Goal: Task Accomplishment & Management: Manage account settings

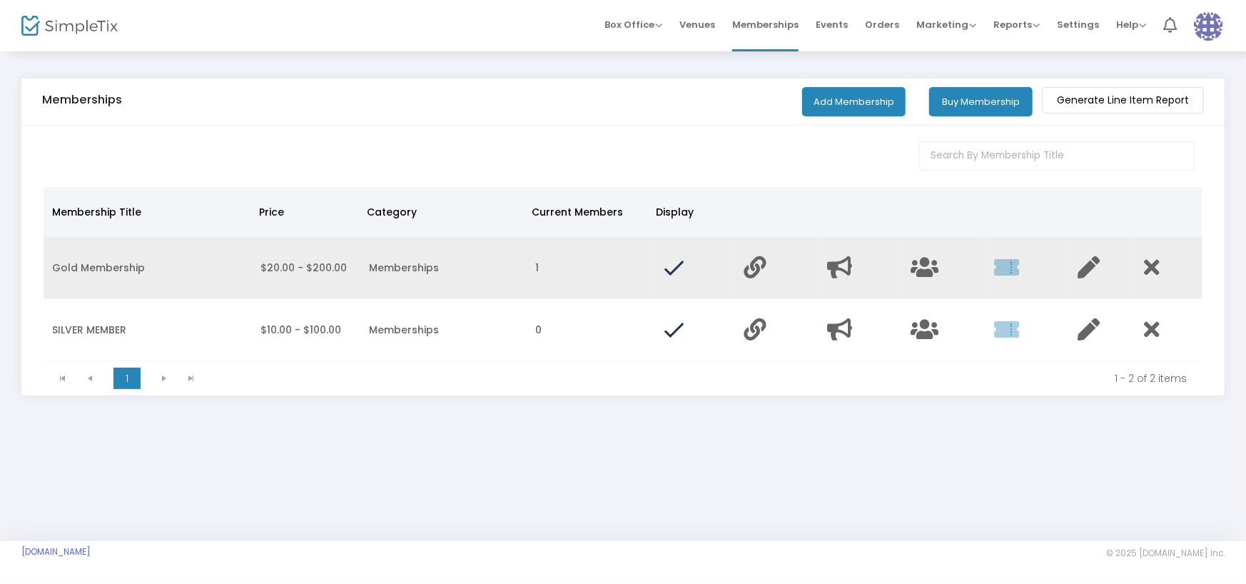
click at [470, 279] on td "Memberships" at bounding box center [443, 268] width 167 height 62
click at [1087, 270] on icon "Data table" at bounding box center [1088, 267] width 22 height 22
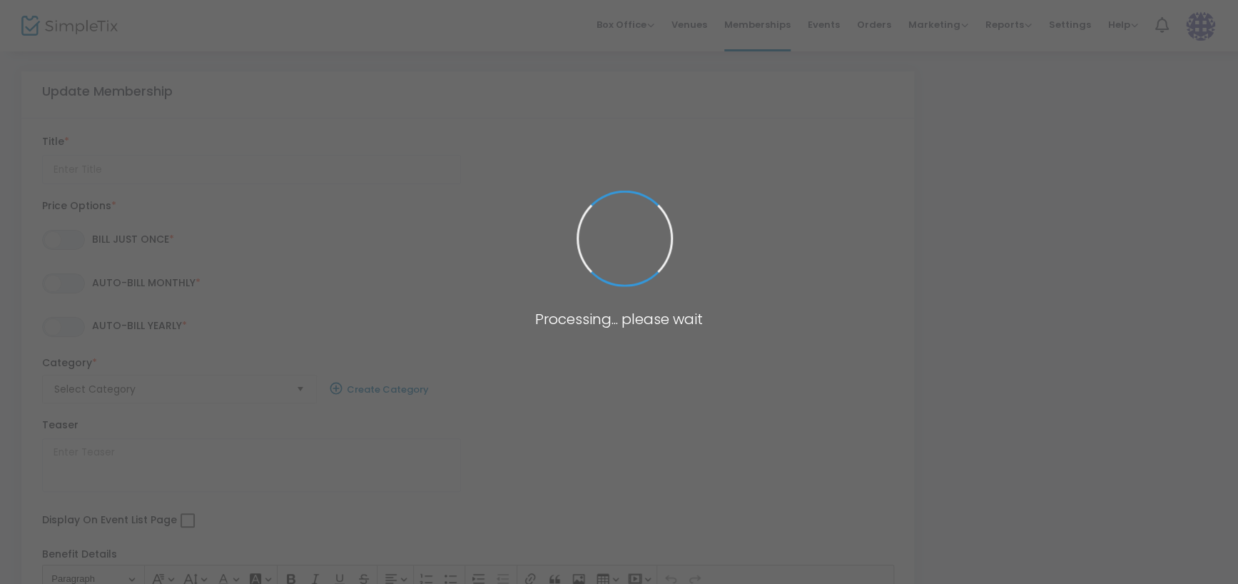
type input "Gold Membership"
type textarea "Gold Membership - NO FEES, SAVE 10%, NO WORRY TICKET PURCHASES"
checkbox input "true"
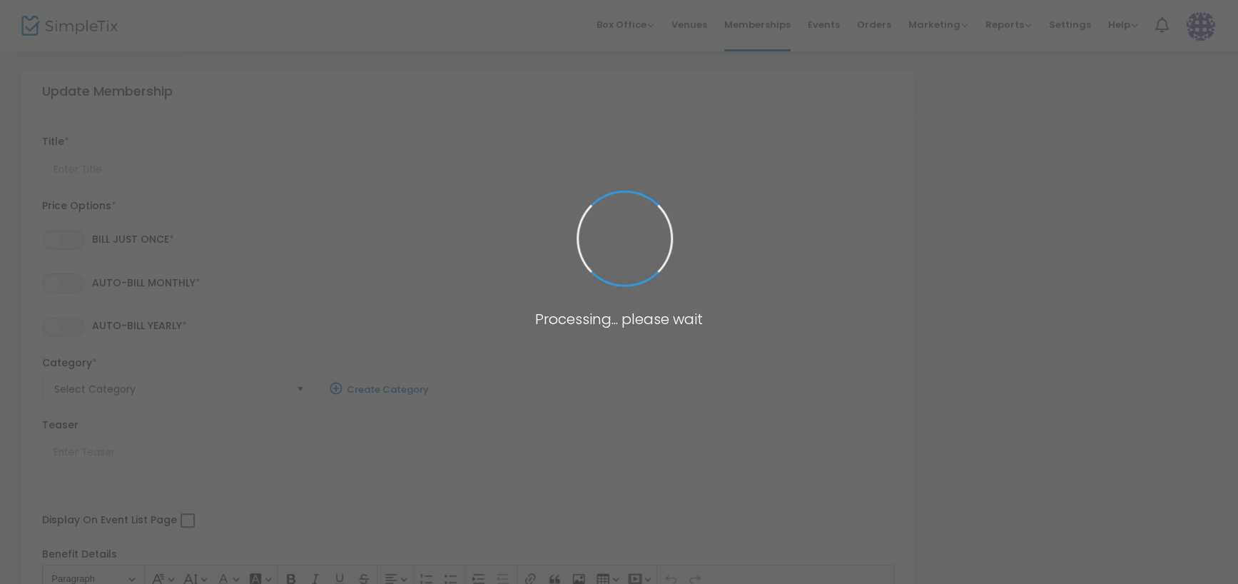
radio input "false"
radio input "true"
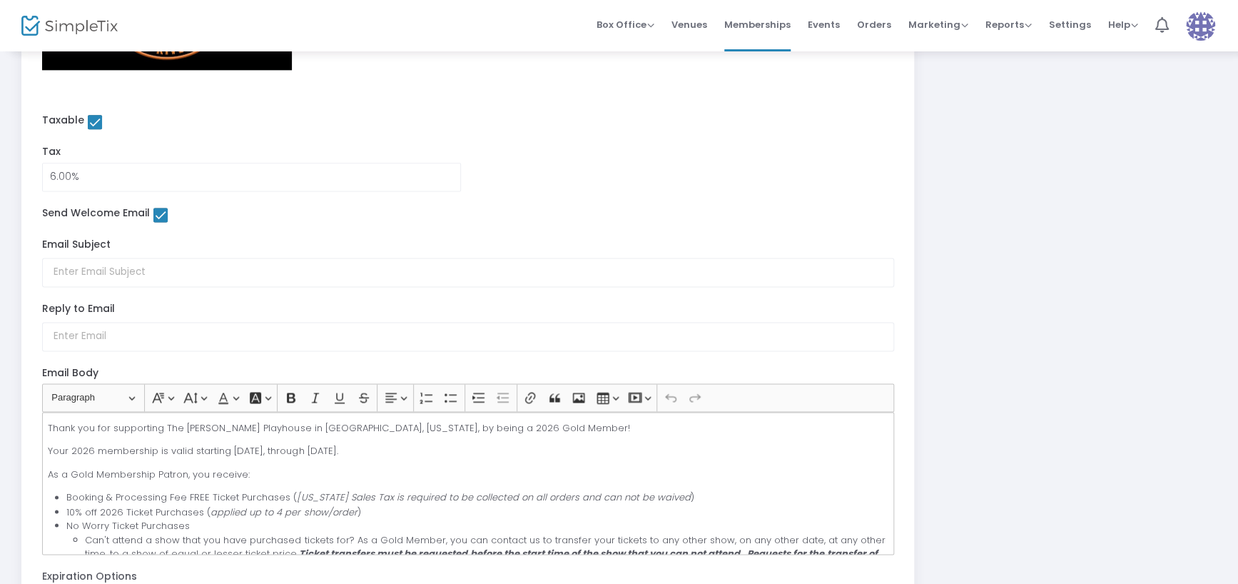
scroll to position [910, 0]
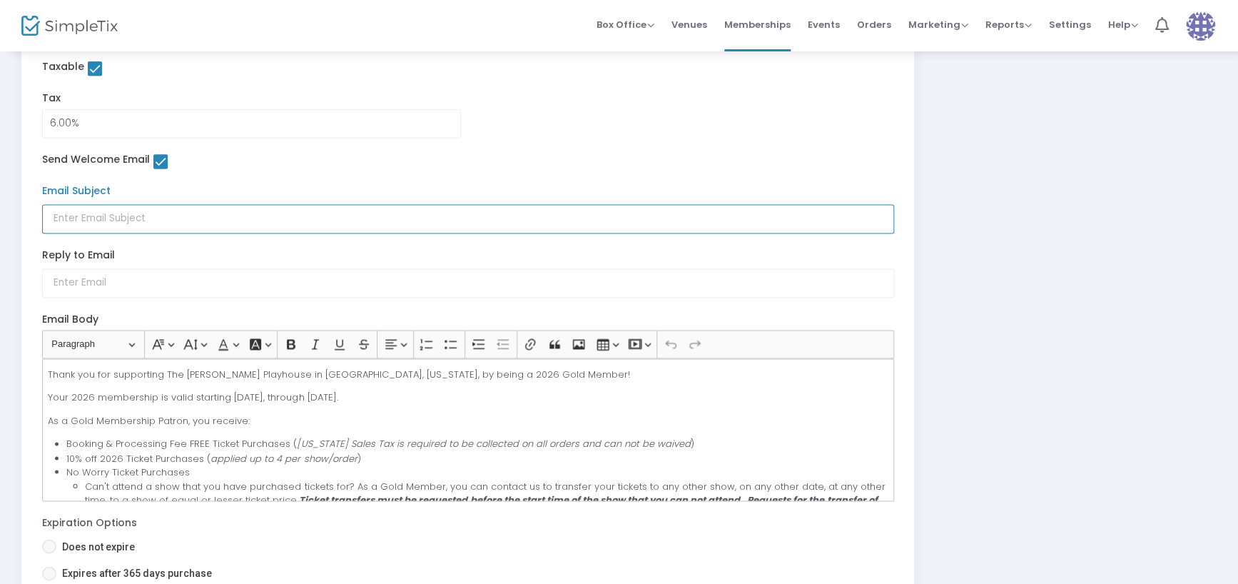
click at [136, 225] on input "text" at bounding box center [468, 218] width 852 height 29
type input "2026 Gold Member - The Badgett Playhouse"
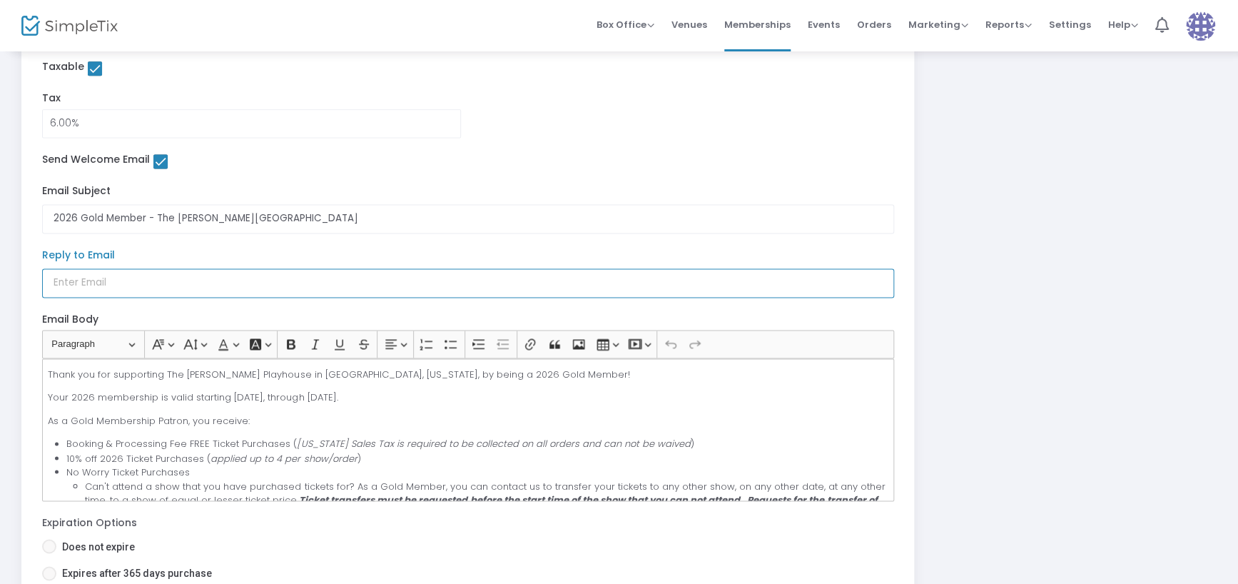
click at [142, 278] on input "text" at bounding box center [468, 282] width 852 height 29
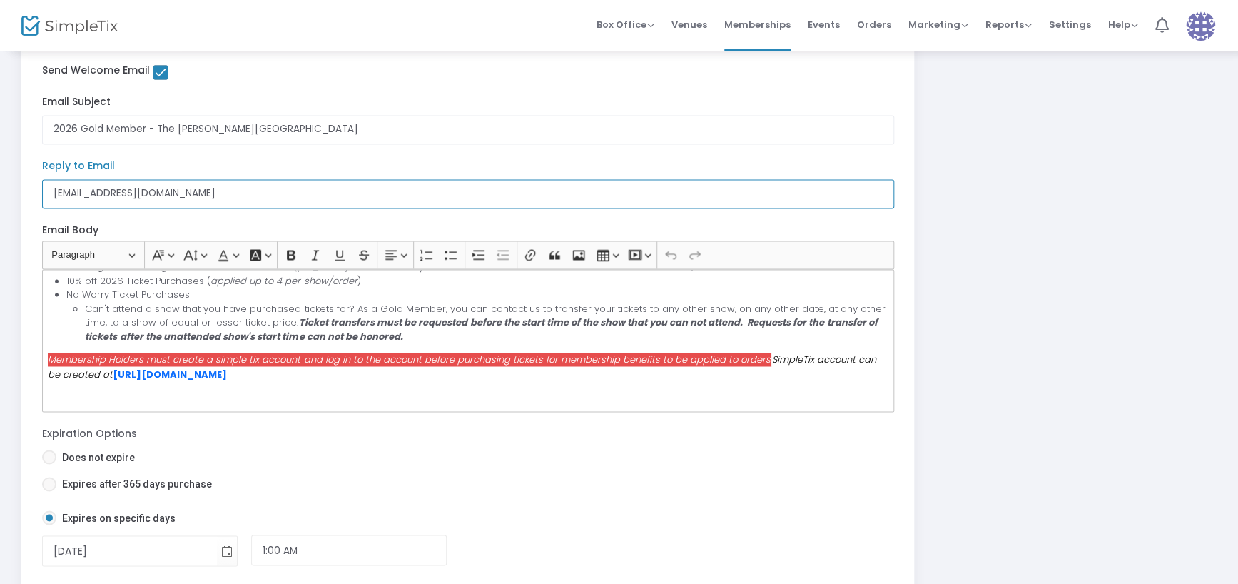
scroll to position [1152, 0]
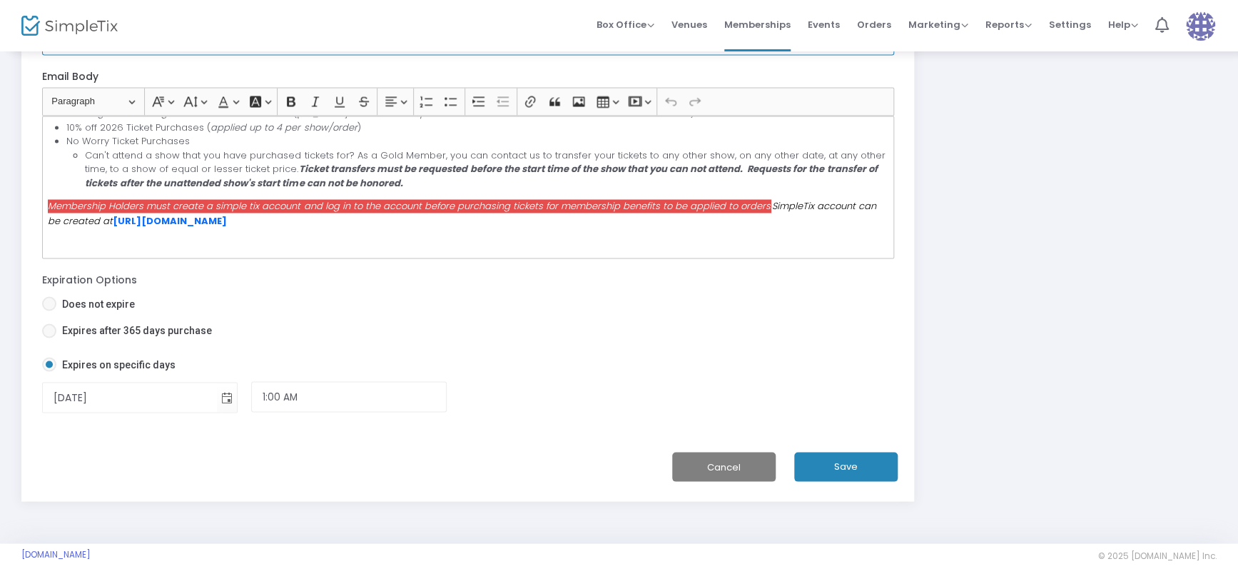
type input "[EMAIL_ADDRESS][DOMAIN_NAME]"
click at [847, 471] on button "Save" at bounding box center [845, 466] width 103 height 29
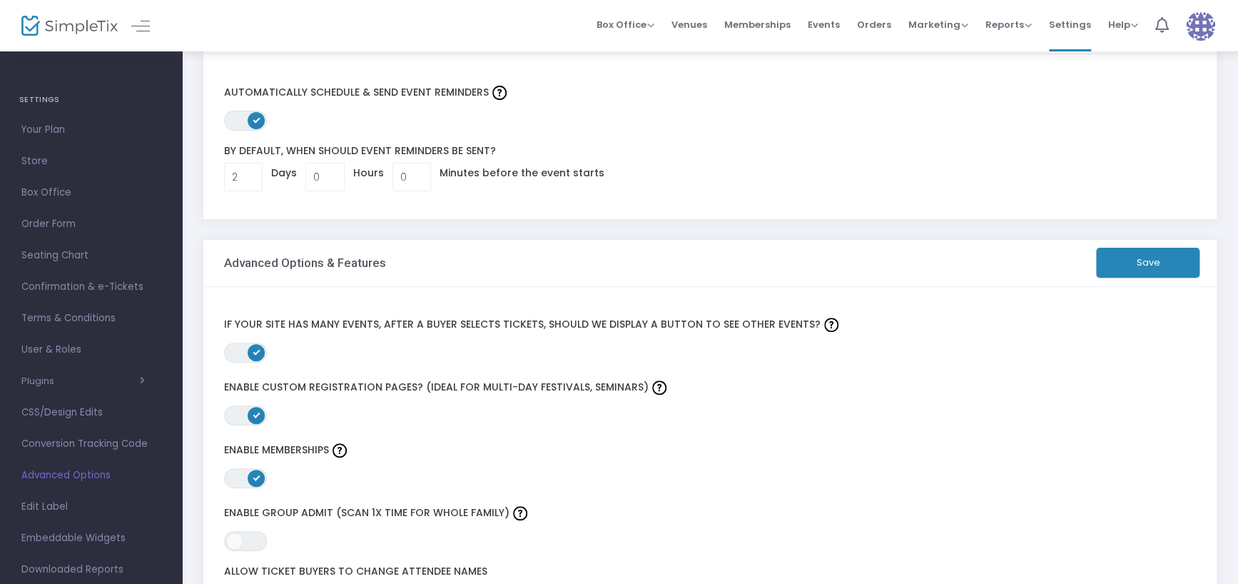
scroll to position [89, 0]
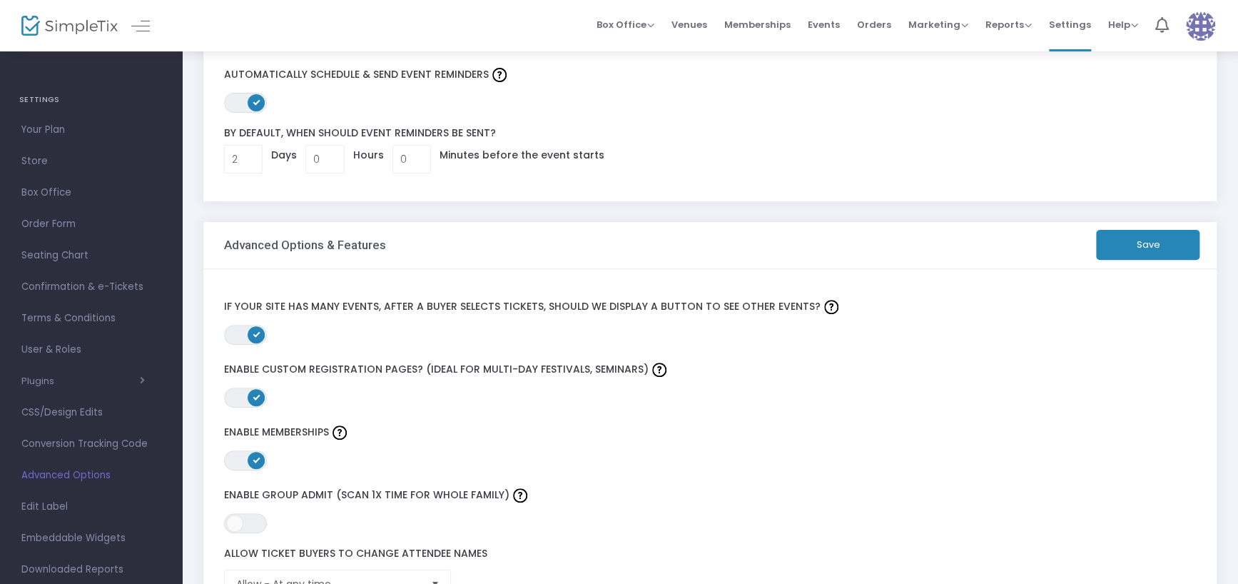
click at [240, 456] on span "ON OFF" at bounding box center [245, 460] width 43 height 20
click at [255, 456] on span "ON OFF" at bounding box center [245, 460] width 43 height 20
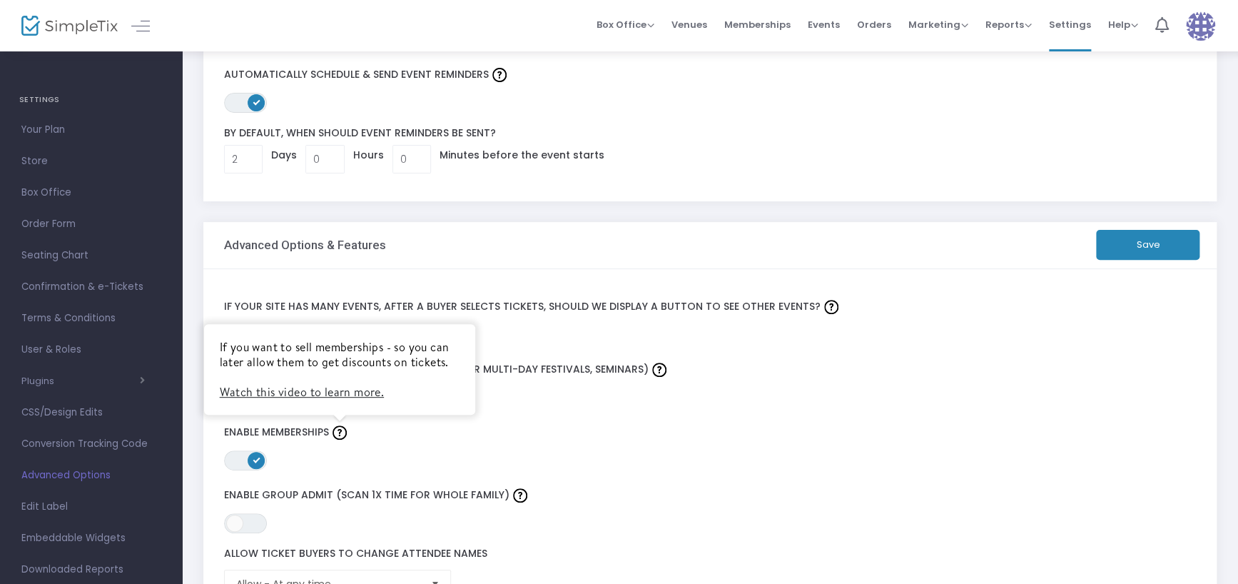
click at [339, 429] on img at bounding box center [339, 432] width 14 height 14
click at [322, 389] on link "Watch this video to learn more." at bounding box center [302, 392] width 164 height 16
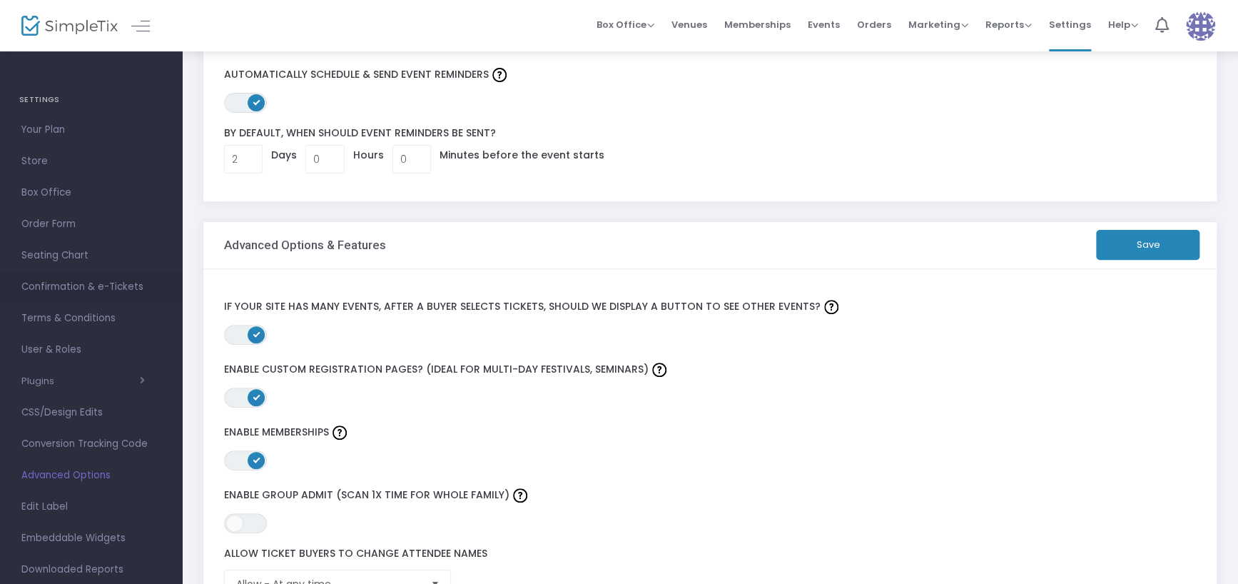
scroll to position [0, 0]
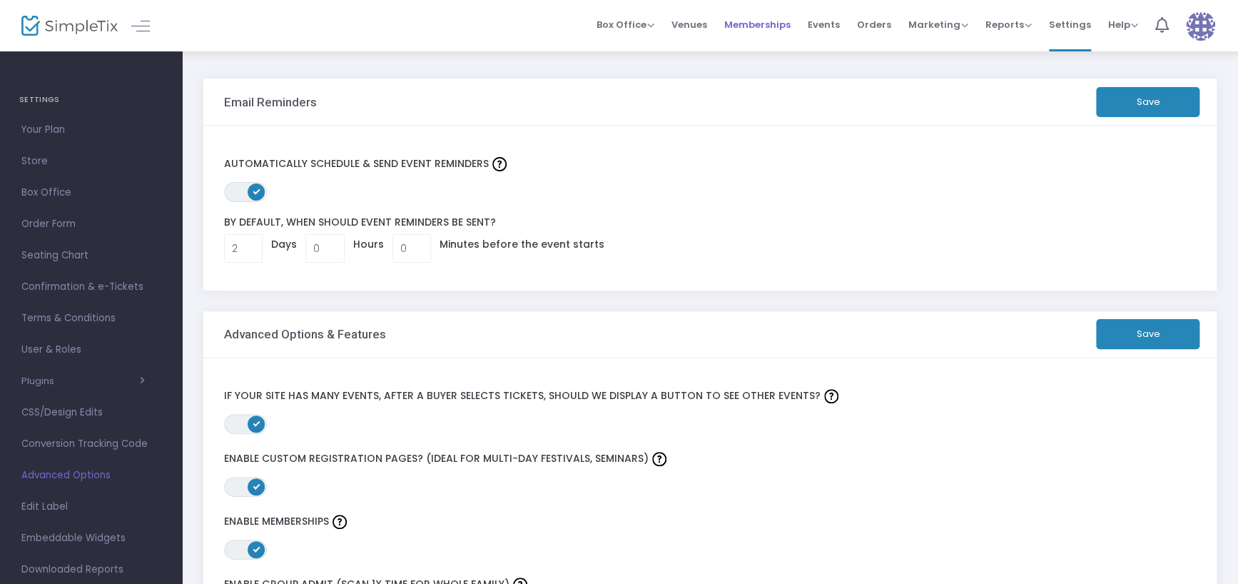
click at [758, 27] on span "Memberships" at bounding box center [757, 24] width 66 height 36
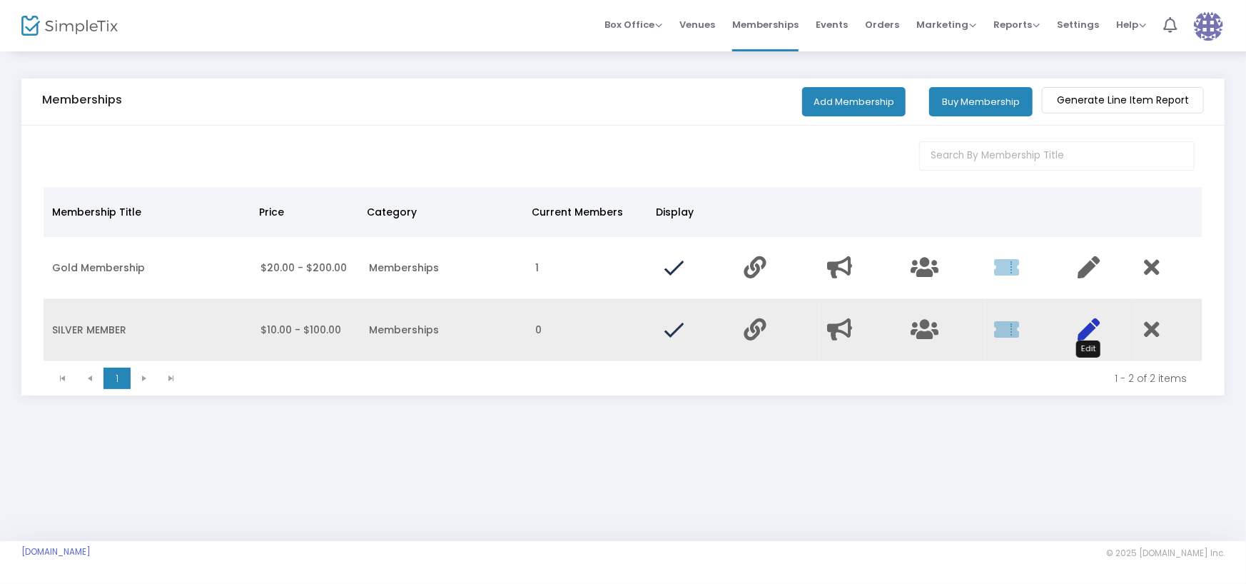
click at [1091, 320] on icon "Data table" at bounding box center [1088, 329] width 22 height 22
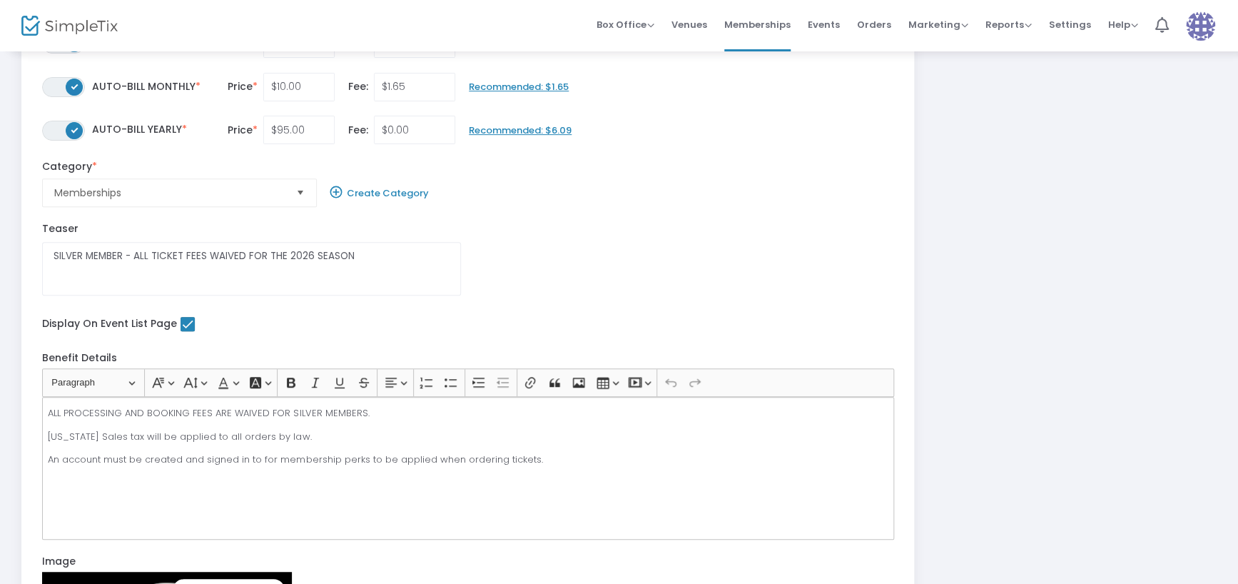
scroll to position [250, 0]
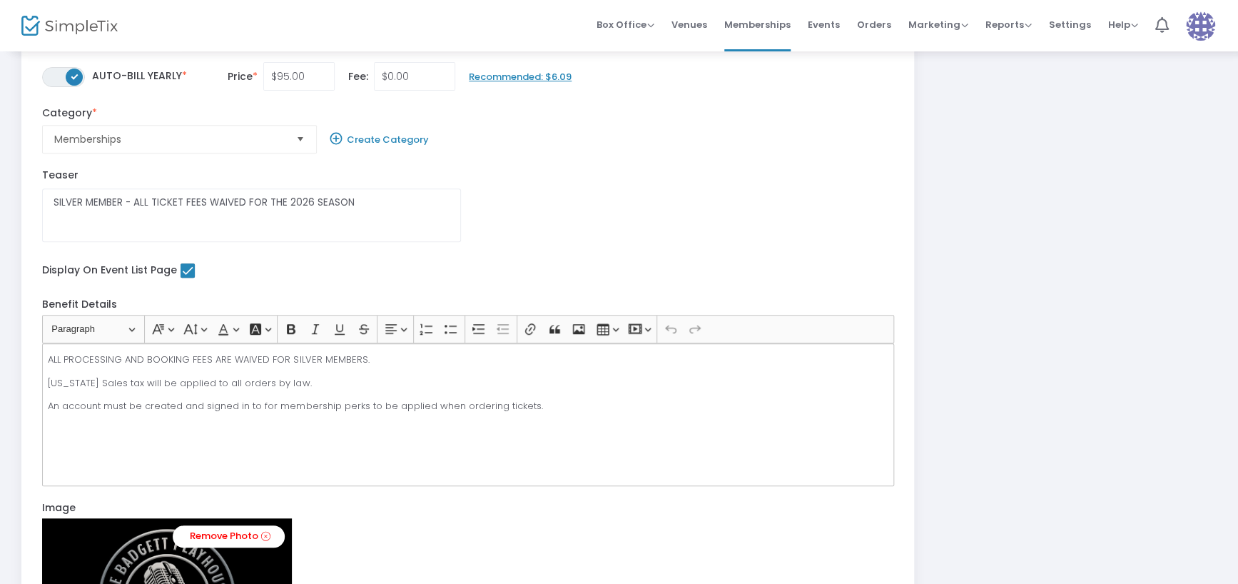
click at [63, 427] on div "ALL PROCESSING AND BOOKING FEES ARE WAIVED FOR SILVER MEMBERS. [US_STATE] Sales…" at bounding box center [468, 414] width 852 height 143
click at [548, 402] on p "An account must be created and signed in to for membership perks to be applied …" at bounding box center [468, 406] width 840 height 14
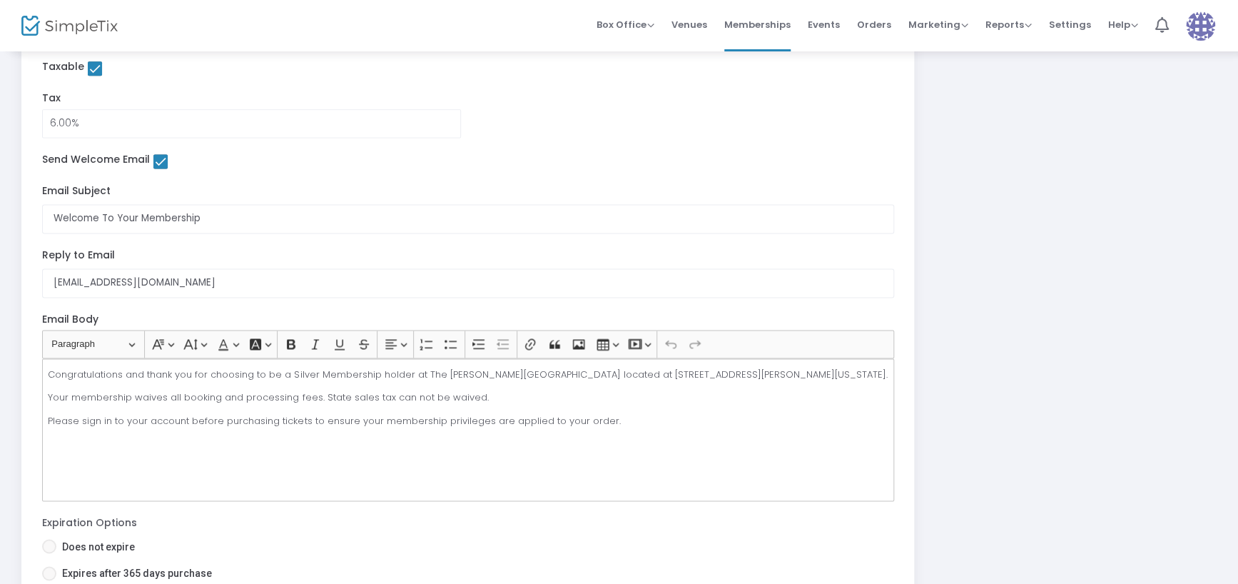
scroll to position [945, 0]
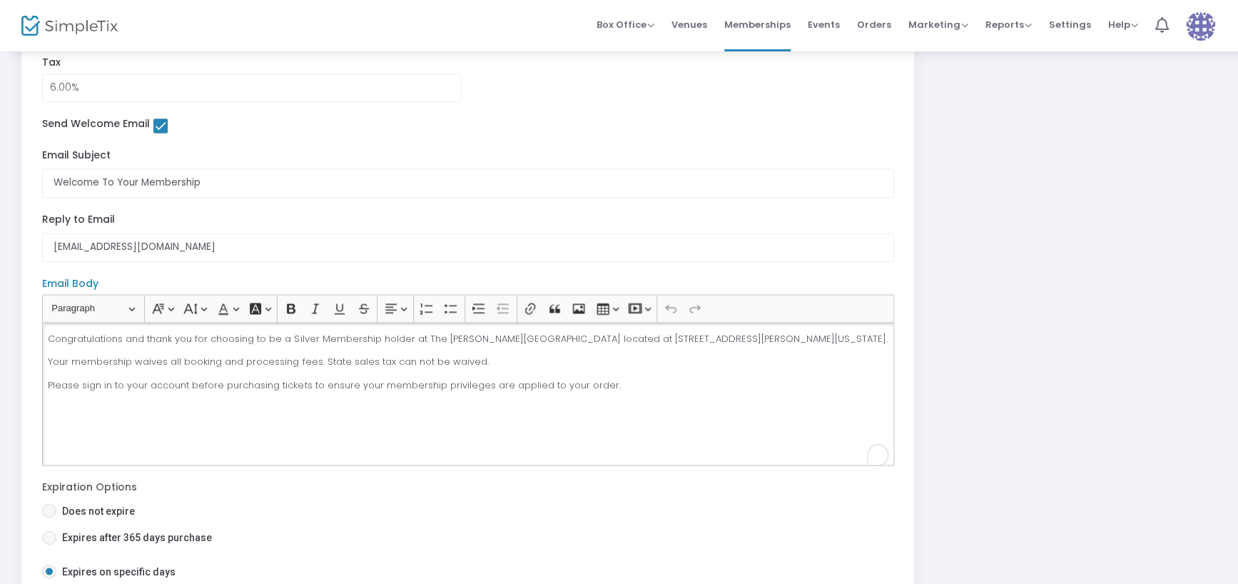
click at [82, 419] on div "Congratulations and thank you for choosing to be a Silver Membership holder at …" at bounding box center [468, 393] width 852 height 143
click at [622, 382] on p "Please sign in to your account before purchasing tickets to ensure your members…" at bounding box center [468, 385] width 840 height 14
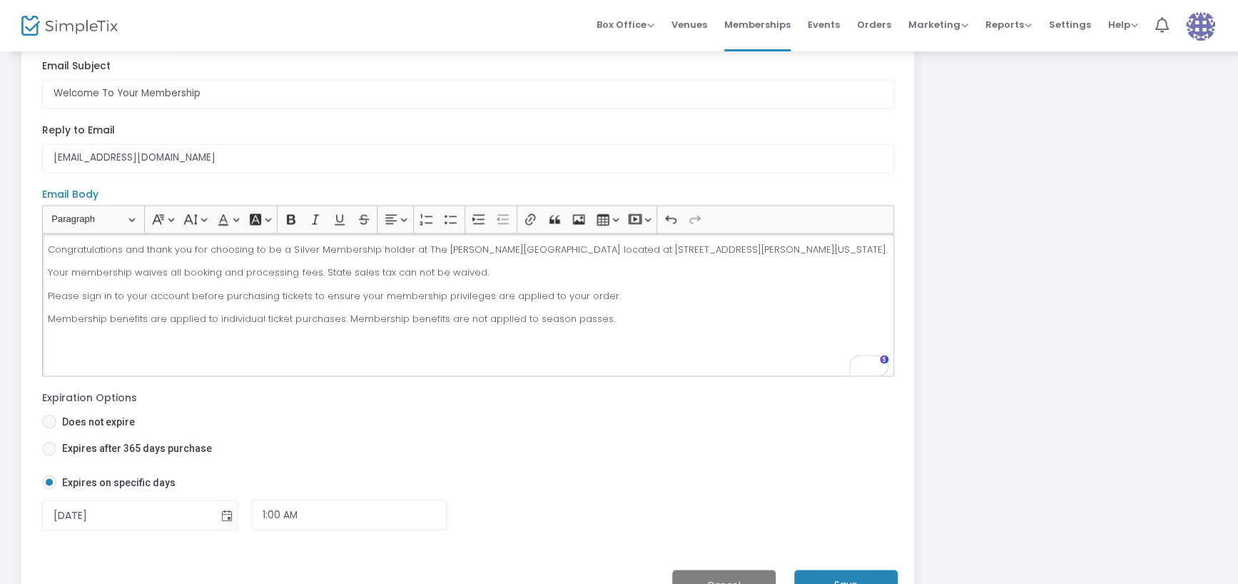
scroll to position [1052, 0]
